Goal: Task Accomplishment & Management: Manage account settings

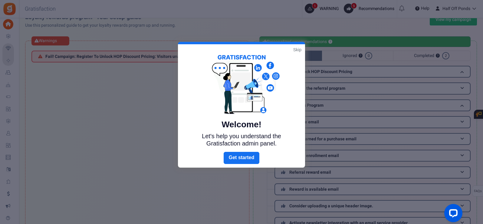
click at [299, 48] on link "Skip" at bounding box center [297, 50] width 8 height 6
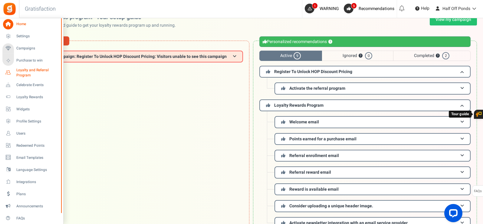
click at [16, 68] on span "Loyalty and Referral Program" at bounding box center [38, 73] width 44 height 10
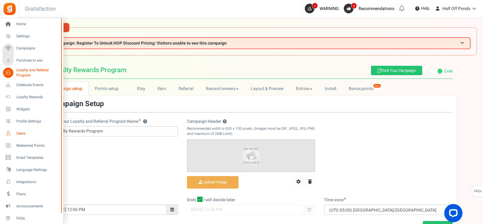
click at [10, 132] on icon at bounding box center [8, 133] width 10 height 10
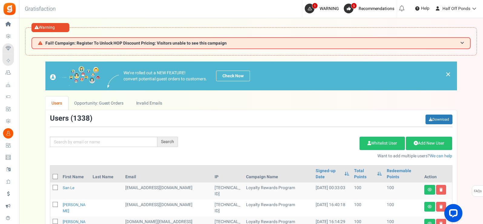
drag, startPoint x: 305, startPoint y: 197, endPoint x: 299, endPoint y: 112, distance: 84.4
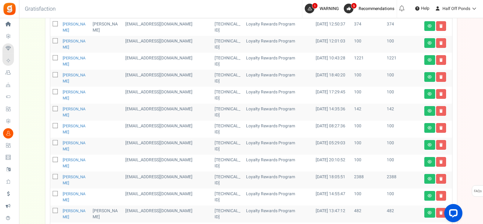
scroll to position [356, 0]
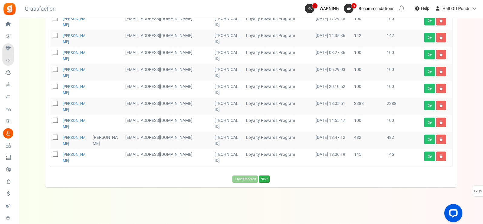
click at [264, 179] on link "Next" at bounding box center [264, 178] width 11 height 7
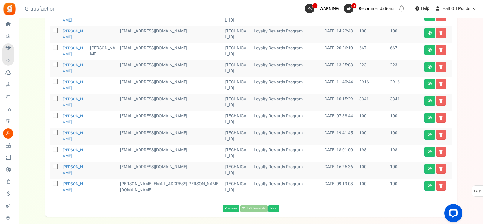
scroll to position [62, 0]
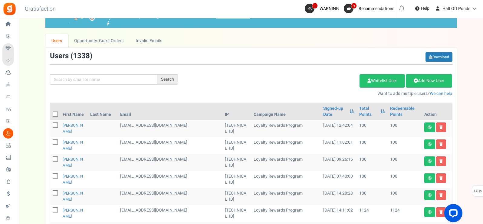
drag, startPoint x: 303, startPoint y: 189, endPoint x: 317, endPoint y: 105, distance: 85.3
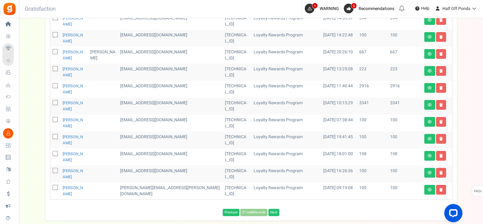
drag, startPoint x: 275, startPoint y: 124, endPoint x: 274, endPoint y: 205, distance: 80.9
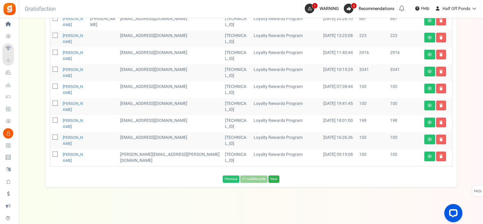
click at [274, 176] on link "Next" at bounding box center [274, 178] width 11 height 7
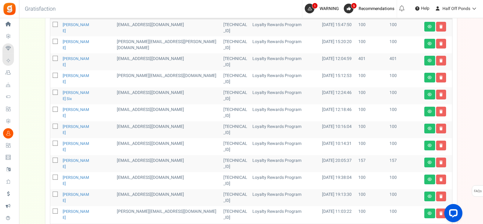
scroll to position [93, 0]
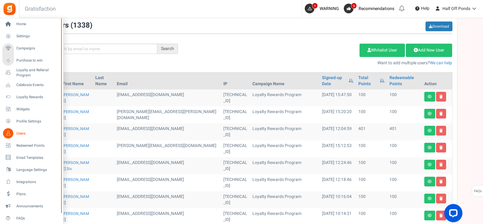
click at [0, 27] on li "Home" at bounding box center [31, 24] width 63 height 12
click at [9, 23] on icon at bounding box center [8, 24] width 10 height 10
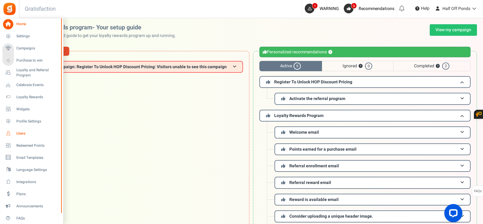
click at [15, 134] on link "Users" at bounding box center [31, 133] width 58 height 10
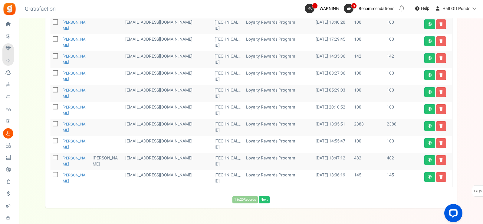
scroll to position [355, 0]
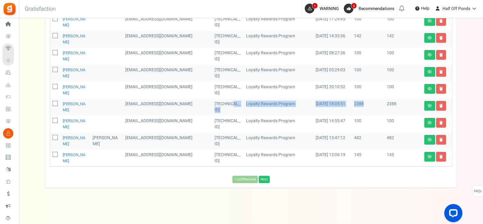
drag, startPoint x: 363, startPoint y: 105, endPoint x: 223, endPoint y: 105, distance: 140.5
click at [223, 105] on tr "Christine Varner cvarner34@gmail.com 162.247.149.247 Loyalty Rewards Program 10…" at bounding box center [251, 106] width 402 height 17
click at [223, 105] on td "[TECHNICAL_ID]" at bounding box center [227, 106] width 31 height 17
drag, startPoint x: 349, startPoint y: 104, endPoint x: 367, endPoint y: 104, distance: 18.5
click at [367, 104] on tr "Christine Varner cvarner34@gmail.com 162.247.149.247 Loyalty Rewards Program 10…" at bounding box center [251, 106] width 402 height 17
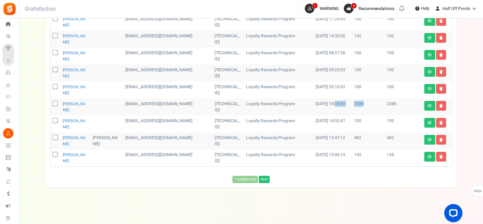
click at [367, 104] on td "2388" at bounding box center [368, 106] width 33 height 17
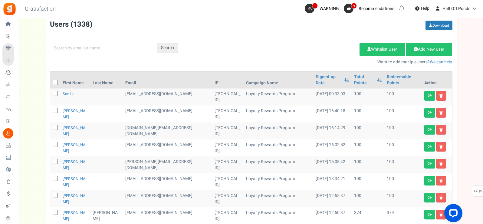
scroll to position [101, 0]
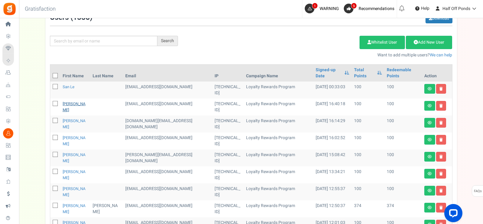
click at [80, 105] on link "[PERSON_NAME]" at bounding box center [74, 107] width 23 height 12
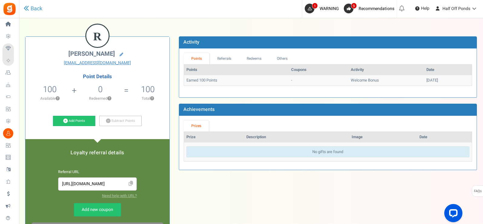
scroll to position [101, 0]
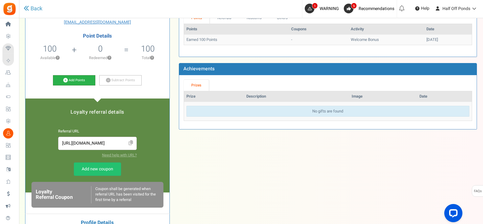
click at [85, 82] on link "Add Points" at bounding box center [74, 80] width 42 height 10
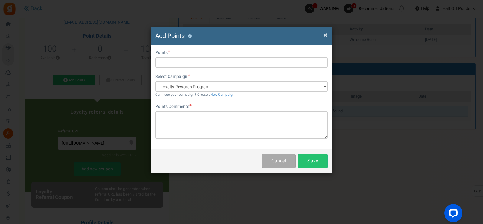
click at [324, 33] on span "×" at bounding box center [325, 35] width 4 height 12
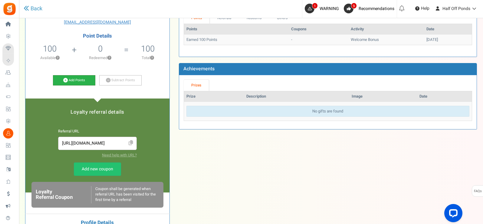
click at [77, 81] on link "Add Points" at bounding box center [74, 80] width 42 height 10
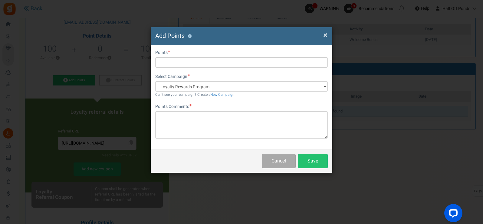
click at [328, 35] on div "× Close Add Points ?" at bounding box center [242, 36] width 182 height 18
click at [325, 35] on span "×" at bounding box center [325, 35] width 4 height 12
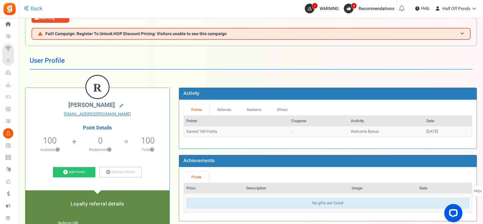
scroll to position [0, 0]
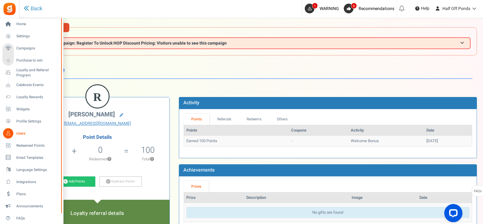
click at [4, 137] on icon at bounding box center [8, 133] width 10 height 10
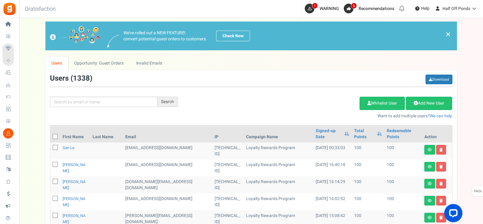
scroll to position [40, 0]
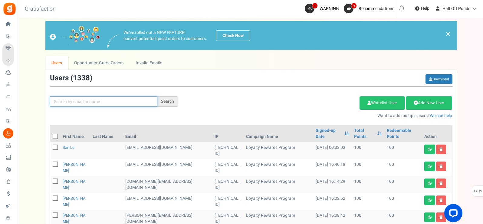
click at [120, 101] on input "text" at bounding box center [104, 101] width 108 height 10
click at [82, 102] on input "text" at bounding box center [104, 101] width 108 height 10
drag, startPoint x: 75, startPoint y: 103, endPoint x: 99, endPoint y: 103, distance: 24.2
click at [99, 103] on input "text" at bounding box center [104, 101] width 108 height 10
click at [102, 103] on input "text" at bounding box center [104, 101] width 108 height 10
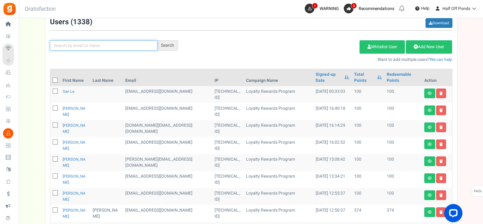
scroll to position [101, 0]
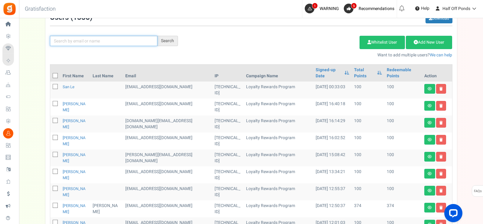
click at [90, 43] on input "text" at bounding box center [104, 41] width 108 height 10
type input "m"
type input "w"
type input "d"
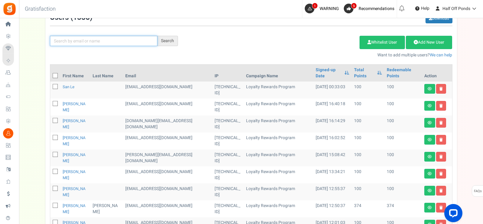
click at [131, 43] on input "text" at bounding box center [104, 41] width 108 height 10
paste input "alopesuy@gmail.com"
type input "alopesuy@gmail.com"
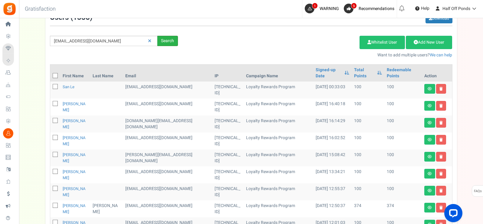
click at [170, 42] on div "Search" at bounding box center [167, 41] width 21 height 10
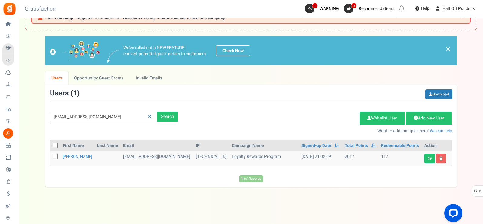
click at [343, 157] on td "2017" at bounding box center [361, 158] width 36 height 15
click at [350, 144] on link "Total Points" at bounding box center [356, 146] width 23 height 6
click at [351, 145] on link "Total Points" at bounding box center [356, 146] width 23 height 6
click at [347, 146] on link "Total Points" at bounding box center [356, 146] width 23 height 6
click at [426, 159] on link at bounding box center [430, 159] width 11 height 10
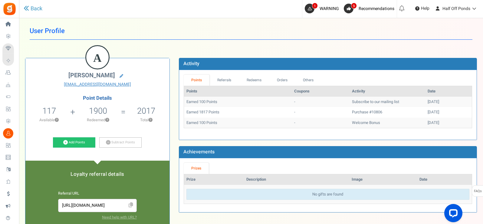
scroll to position [40, 0]
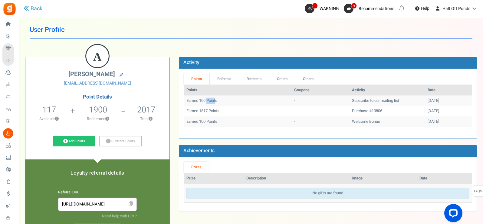
drag, startPoint x: 208, startPoint y: 101, endPoint x: 217, endPoint y: 100, distance: 9.5
click at [217, 100] on td "Earned 100 Points" at bounding box center [238, 100] width 108 height 11
drag, startPoint x: 203, startPoint y: 114, endPoint x: 216, endPoint y: 114, distance: 12.7
click at [216, 114] on td "Earned 1817 Points" at bounding box center [238, 111] width 108 height 11
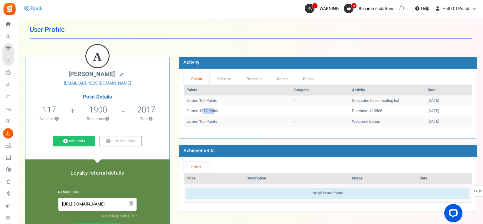
click at [216, 114] on td "Earned 1817 Points" at bounding box center [238, 111] width 108 height 11
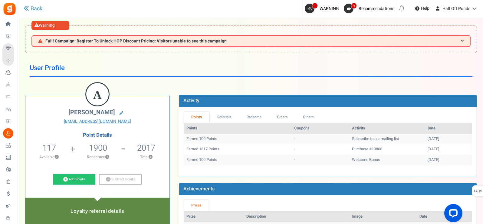
scroll to position [0, 0]
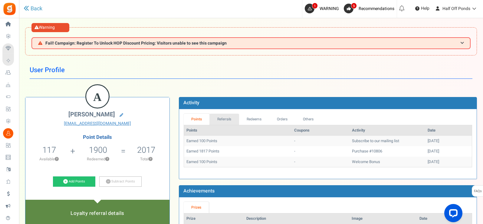
click at [235, 122] on link "Referrals" at bounding box center [225, 119] width 30 height 11
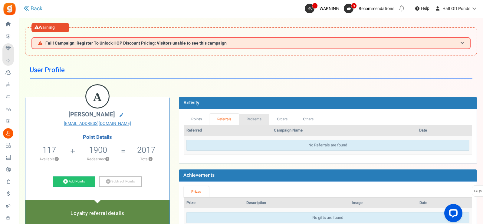
click at [255, 121] on link "Redeems" at bounding box center [254, 119] width 30 height 11
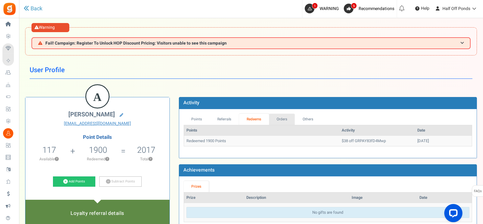
click at [293, 119] on link "Orders" at bounding box center [282, 119] width 26 height 11
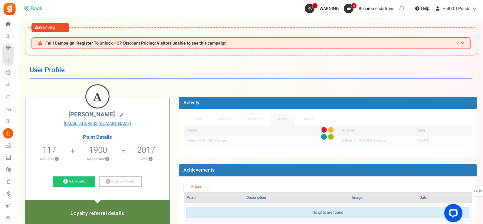
click at [293, 119] on div "Points Referrals Redeems Orders Others Points Activity Date Redeemed 1900 Point…" at bounding box center [328, 134] width 289 height 40
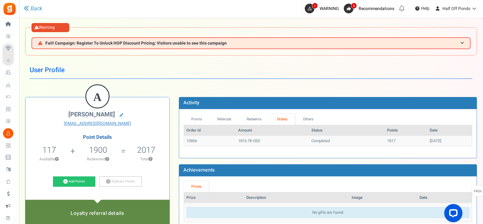
click at [275, 119] on link "Orders" at bounding box center [283, 119] width 26 height 11
click at [260, 119] on link "Redeems" at bounding box center [254, 119] width 30 height 11
drag, startPoint x: 347, startPoint y: 141, endPoint x: 363, endPoint y: 142, distance: 16.4
click at [363, 142] on td "$38 off GRPAY83fD4Mwp" at bounding box center [377, 141] width 76 height 11
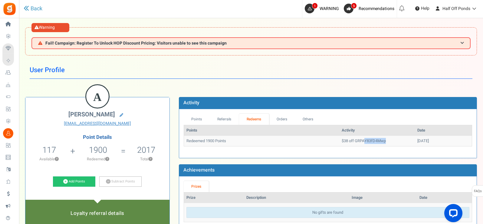
drag, startPoint x: 370, startPoint y: 142, endPoint x: 339, endPoint y: 142, distance: 31.8
click at [339, 142] on td "$38 off GRPAY83fD4Mwp" at bounding box center [377, 141] width 76 height 11
drag, startPoint x: 401, startPoint y: 139, endPoint x: 430, endPoint y: 144, distance: 30.0
click at [430, 144] on td "10/09/2025" at bounding box center [443, 141] width 57 height 11
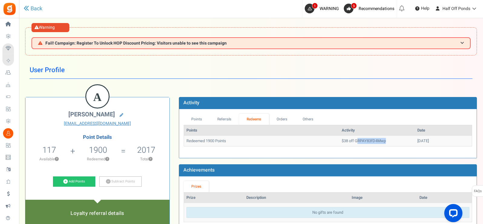
click at [430, 144] on td "10/09/2025" at bounding box center [443, 141] width 57 height 11
drag, startPoint x: 423, startPoint y: 144, endPoint x: 391, endPoint y: 147, distance: 31.6
click at [393, 147] on div "Points Activity Date Redeemed 1900 Points $38 off GRPAY83fD4Mwp 10/09/2025 Load…" at bounding box center [328, 139] width 289 height 28
drag, startPoint x: 202, startPoint y: 138, endPoint x: 233, endPoint y: 139, distance: 31.8
click at [233, 139] on td "Redeemed 1900 Points" at bounding box center [261, 141] width 155 height 11
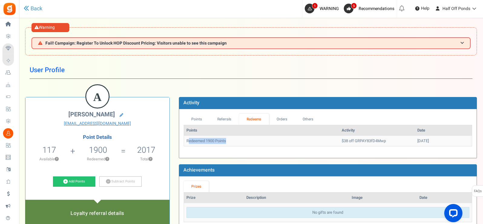
click at [233, 139] on td "Redeemed 1900 Points" at bounding box center [261, 141] width 155 height 11
click at [288, 116] on link "Orders" at bounding box center [282, 119] width 26 height 11
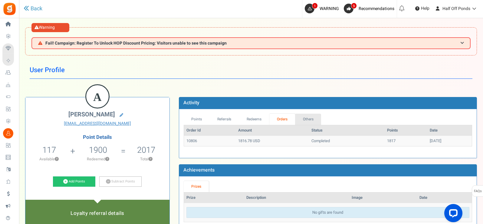
click at [299, 118] on link "Others" at bounding box center [308, 119] width 26 height 11
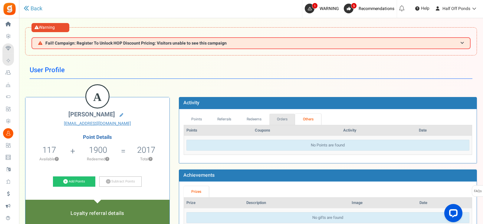
click at [286, 119] on link "Orders" at bounding box center [283, 119] width 26 height 11
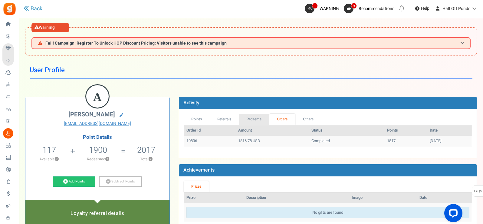
click at [260, 119] on link "Redeems" at bounding box center [254, 119] width 30 height 11
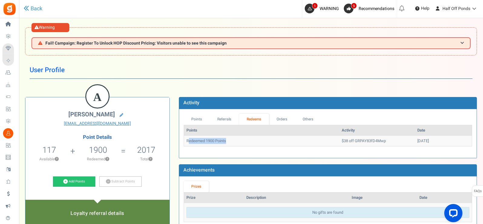
drag, startPoint x: 189, startPoint y: 143, endPoint x: 248, endPoint y: 143, distance: 59.1
click at [248, 143] on td "Redeemed 1900 Points" at bounding box center [261, 141] width 155 height 11
drag, startPoint x: 318, startPoint y: 139, endPoint x: 361, endPoint y: 140, distance: 43.3
click at [361, 140] on tr "Redeemed 1900 Points $38 off GRPAY83fD4Mwp 10/09/2025" at bounding box center [328, 141] width 288 height 11
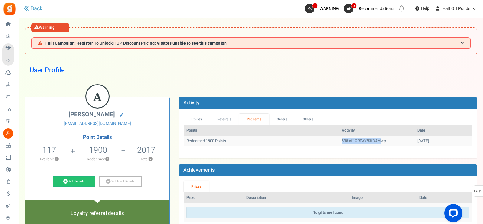
click at [361, 140] on td "$38 off GRPAY83fD4Mwp" at bounding box center [377, 141] width 76 height 11
drag, startPoint x: 380, startPoint y: 139, endPoint x: 346, endPoint y: 141, distance: 34.9
click at [347, 141] on td "$38 off GRPAY83fD4Mwp" at bounding box center [377, 141] width 76 height 11
drag, startPoint x: 333, startPoint y: 141, endPoint x: 371, endPoint y: 141, distance: 37.6
click at [371, 141] on td "$38 off GRPAY83fD4Mwp" at bounding box center [377, 141] width 76 height 11
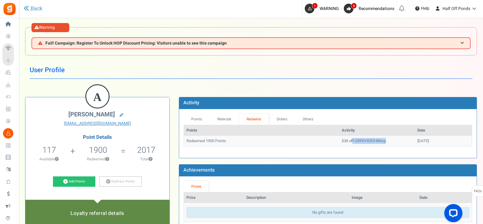
click at [371, 141] on td "$38 off GRPAY83fD4Mwp" at bounding box center [377, 141] width 76 height 11
drag, startPoint x: 371, startPoint y: 141, endPoint x: 336, endPoint y: 141, distance: 34.8
click at [339, 141] on td "$38 off GRPAY83fD4Mwp" at bounding box center [377, 141] width 76 height 11
drag, startPoint x: 316, startPoint y: 141, endPoint x: 362, endPoint y: 141, distance: 45.7
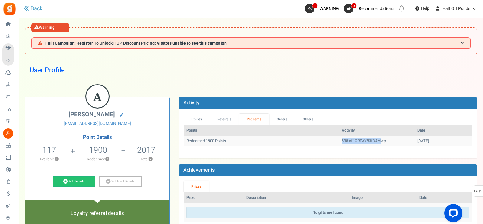
click at [362, 141] on tr "Redeemed 1900 Points $38 off GRPAY83fD4Mwp 10/09/2025" at bounding box center [328, 141] width 288 height 11
click at [362, 141] on td "$38 off GRPAY83fD4Mwp" at bounding box center [377, 141] width 76 height 11
drag, startPoint x: 399, startPoint y: 141, endPoint x: 421, endPoint y: 141, distance: 21.5
click at [421, 141] on tr "Redeemed 1900 Points $38 off GRPAY83fD4Mwp 10/09/2025" at bounding box center [328, 141] width 288 height 11
click at [421, 141] on td "10/09/2025" at bounding box center [443, 141] width 57 height 11
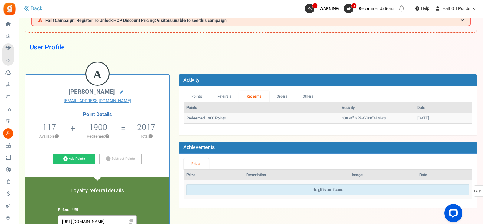
scroll to position [20, 0]
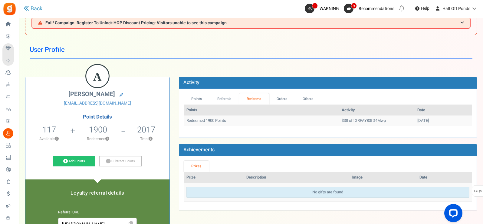
drag, startPoint x: 69, startPoint y: 91, endPoint x: 116, endPoint y: 94, distance: 47.0
click at [115, 94] on span "Amanda Suydam" at bounding box center [91, 94] width 47 height 9
copy span "Amanda Suydam"
click at [359, 118] on td "$38 off GRPAY83fD4Mwp" at bounding box center [377, 120] width 76 height 11
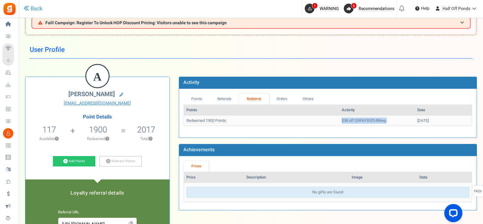
click at [359, 118] on td "$38 off GRPAY83fD4Mwp" at bounding box center [377, 120] width 76 height 11
click at [370, 120] on td "$38 off GRPAY83fD4Mwp" at bounding box center [377, 120] width 76 height 11
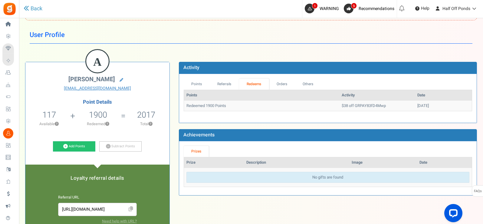
scroll to position [61, 0]
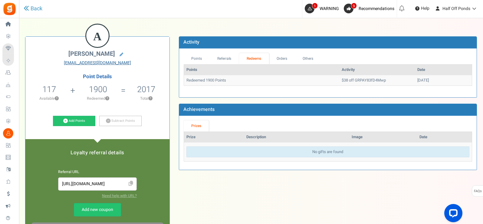
drag, startPoint x: 68, startPoint y: 66, endPoint x: 113, endPoint y: 63, distance: 45.5
click at [112, 62] on div "A Amanda Suydam alopesuy@gmail.com Point Details 117 117 Redeemable 0 Exclusion…" at bounding box center [97, 185] width 144 height 297
drag, startPoint x: 69, startPoint y: 48, endPoint x: 81, endPoint y: 50, distance: 11.7
click at [83, 49] on hgroup "A Amanda Suydam alopesuy@gmail.com" at bounding box center [97, 53] width 135 height 25
click at [66, 51] on h2 "Amanda Suydam" at bounding box center [97, 54] width 135 height 8
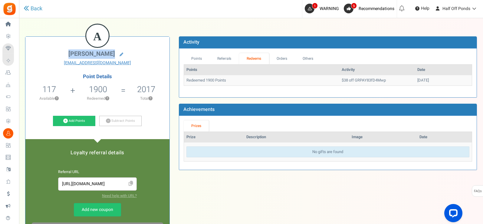
drag, startPoint x: 69, startPoint y: 51, endPoint x: 113, endPoint y: 51, distance: 43.9
click at [113, 51] on span "Amanda Suydam" at bounding box center [91, 53] width 47 height 9
copy span "Amanda Suydam"
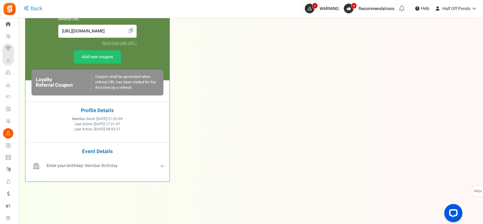
scroll to position [214, 0]
drag, startPoint x: 91, startPoint y: 121, endPoint x: 96, endPoint y: 121, distance: 5.8
click at [96, 121] on span "Last Active : 10/06/2025 17:21:07" at bounding box center [97, 123] width 45 height 5
click at [98, 121] on span "10/06/2025 17:21:07" at bounding box center [107, 123] width 26 height 5
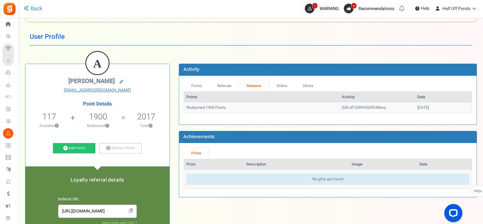
scroll to position [0, 0]
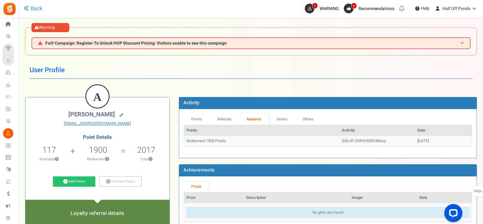
click at [94, 45] on span "Fail! Campaign: Register To Unlock HOP Discount Pricing: Visitors unable to see…" at bounding box center [135, 43] width 181 height 5
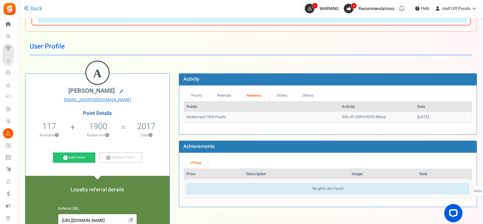
scroll to position [242, 0]
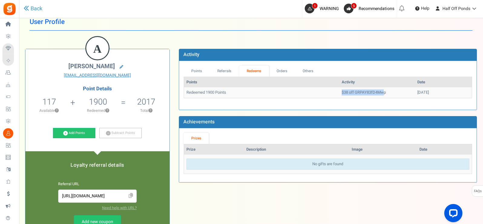
drag, startPoint x: 318, startPoint y: 91, endPoint x: 366, endPoint y: 93, distance: 48.5
click at [366, 93] on tr "Redeemed 1900 Points $38 off GRPAY83fD4Mwp 10/09/2025" at bounding box center [328, 92] width 288 height 11
click at [367, 93] on td "$38 off GRPAY83fD4Mwp" at bounding box center [377, 92] width 76 height 11
drag, startPoint x: 333, startPoint y: 96, endPoint x: 369, endPoint y: 95, distance: 36.7
click at [366, 95] on td "$38 off GRPAY83fD4Mwp" at bounding box center [377, 92] width 76 height 11
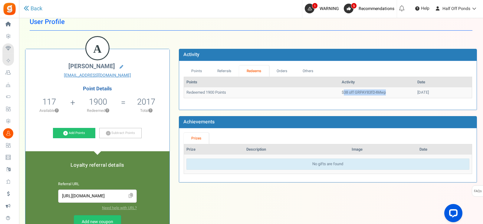
click at [369, 95] on td "$38 off GRPAY83fD4Mwp" at bounding box center [377, 92] width 76 height 11
drag, startPoint x: 323, startPoint y: 90, endPoint x: 364, endPoint y: 93, distance: 41.9
click at [364, 93] on td "$38 off GRPAY83fD4Mwp" at bounding box center [377, 92] width 76 height 11
click at [365, 93] on td "$38 off GRPAY83fD4Mwp" at bounding box center [377, 92] width 76 height 11
drag, startPoint x: 338, startPoint y: 93, endPoint x: 357, endPoint y: 96, distance: 19.4
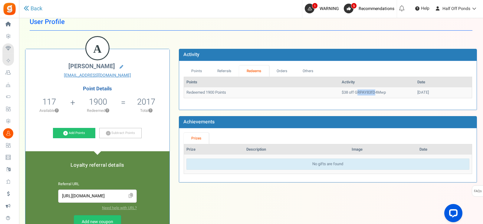
click at [357, 96] on td "$38 off GRPAY83fD4Mwp" at bounding box center [377, 92] width 76 height 11
drag, startPoint x: 338, startPoint y: 94, endPoint x: 374, endPoint y: 93, distance: 36.1
click at [374, 93] on td "$38 off GRPAY83fD4Mwp" at bounding box center [377, 92] width 76 height 11
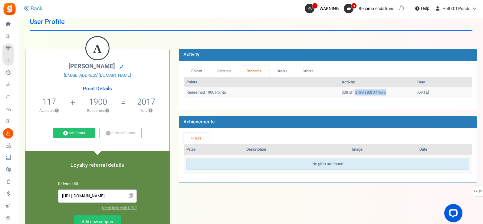
drag, startPoint x: 374, startPoint y: 93, endPoint x: 338, endPoint y: 91, distance: 36.1
click at [339, 91] on td "$38 off GRPAY83fD4Mwp" at bounding box center [377, 92] width 76 height 11
copy td "GRPAY83fD4Mwp"
click at [327, 116] on div "Achievements" at bounding box center [328, 122] width 298 height 12
drag, startPoint x: 386, startPoint y: 91, endPoint x: 336, endPoint y: 93, distance: 49.4
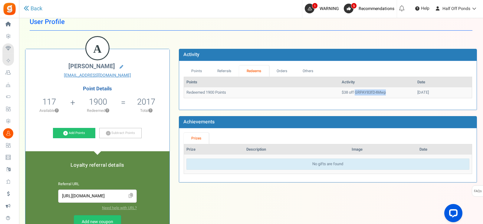
click at [339, 93] on td "$38 off GRPAY83fD4Mwp" at bounding box center [377, 92] width 76 height 11
copy td "GRPAY83fD4Mwp"
click at [227, 70] on link "Referrals" at bounding box center [225, 70] width 30 height 11
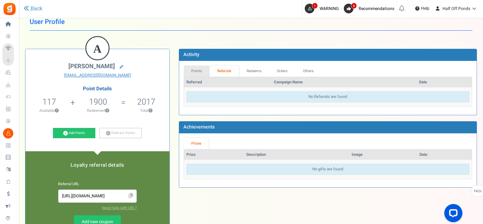
click at [196, 66] on link "Points" at bounding box center [197, 70] width 26 height 11
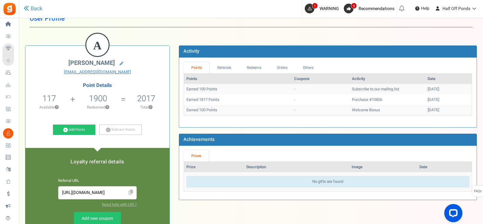
scroll to position [206, 0]
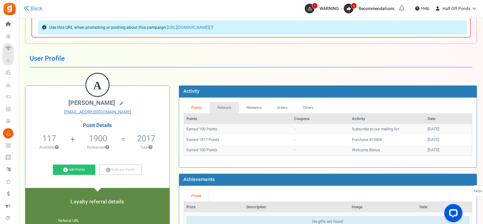
click at [226, 111] on link "Referrals" at bounding box center [225, 107] width 30 height 11
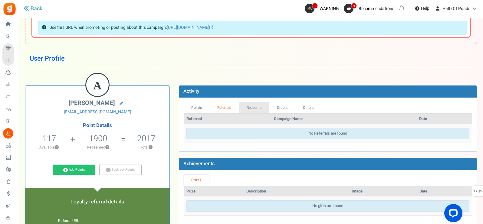
click at [248, 105] on link "Redeems" at bounding box center [254, 107] width 30 height 11
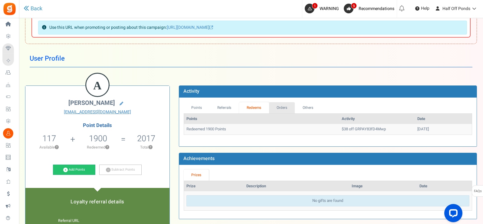
click at [276, 105] on link "Orders" at bounding box center [282, 107] width 26 height 11
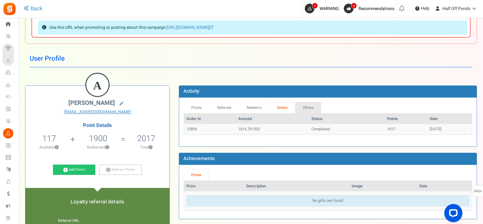
click at [300, 105] on link "Others" at bounding box center [308, 107] width 26 height 11
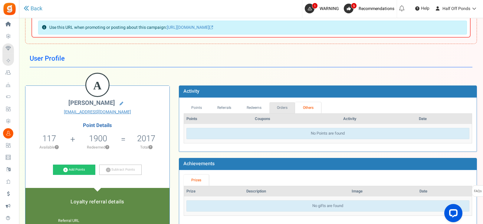
click at [289, 107] on link "Orders" at bounding box center [283, 107] width 26 height 11
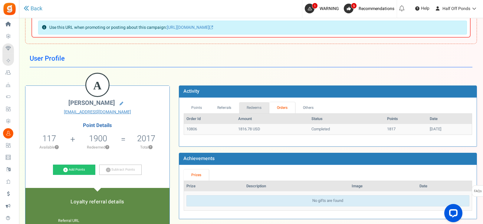
click at [259, 108] on link "Redeems" at bounding box center [254, 107] width 30 height 11
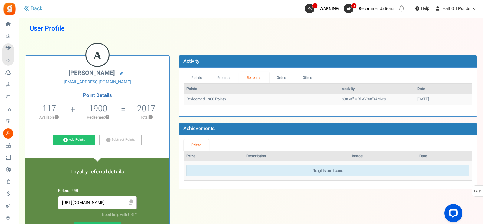
scroll to position [242, 0]
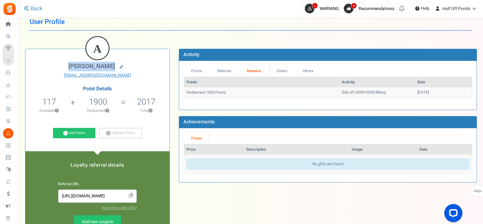
drag, startPoint x: 61, startPoint y: 66, endPoint x: 114, endPoint y: 63, distance: 53.1
click at [114, 63] on h2 "Amanda Suydam" at bounding box center [97, 67] width 135 height 8
copy span "Amanda Suydam"
click at [214, 67] on link "Referrals" at bounding box center [225, 70] width 30 height 11
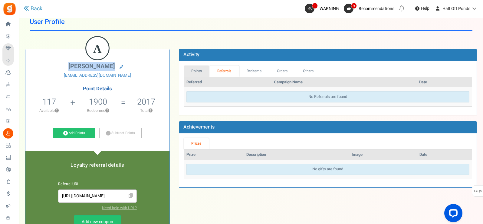
click at [197, 71] on link "Points" at bounding box center [197, 70] width 26 height 11
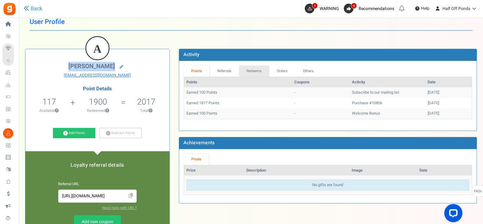
click at [255, 69] on link "Redeems" at bounding box center [254, 70] width 30 height 11
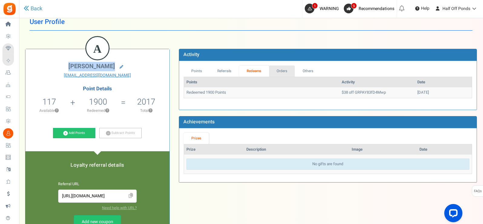
click at [273, 69] on link "Orders" at bounding box center [282, 70] width 26 height 11
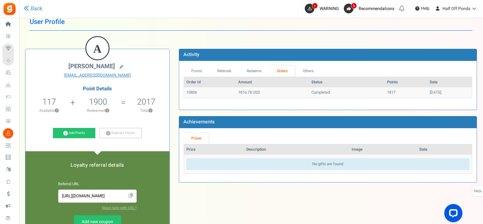
click at [309, 93] on td "Completed" at bounding box center [347, 92] width 76 height 11
click at [264, 74] on link "Redeems" at bounding box center [254, 70] width 30 height 11
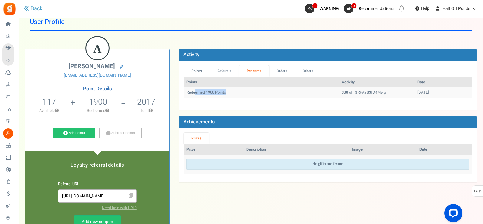
drag, startPoint x: 194, startPoint y: 94, endPoint x: 239, endPoint y: 94, distance: 44.5
click at [237, 94] on td "Redeemed 1900 Points" at bounding box center [261, 92] width 155 height 11
click at [239, 94] on td "Redeemed 1900 Points" at bounding box center [261, 92] width 155 height 11
drag, startPoint x: 183, startPoint y: 93, endPoint x: 231, endPoint y: 94, distance: 48.2
click at [231, 94] on div "Points Referrals Redeems Orders Others Points Activity Date Redeemed 1900 Point…" at bounding box center [328, 85] width 298 height 49
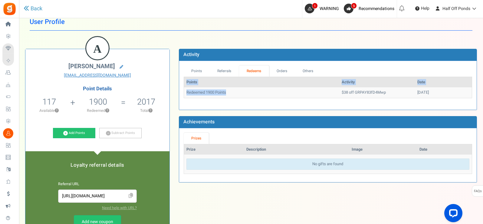
click at [231, 94] on td "Redeemed 1900 Points" at bounding box center [261, 92] width 155 height 11
